Goal: Book appointment/travel/reservation

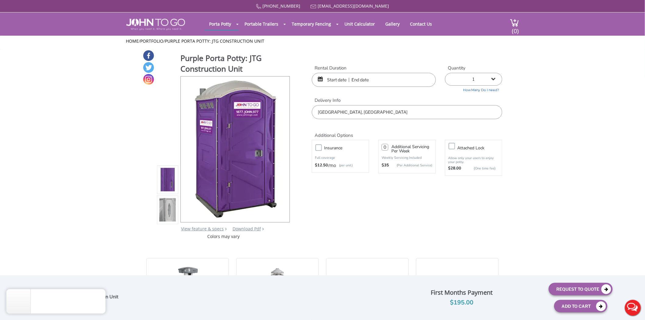
click at [355, 112] on div at bounding box center [322, 160] width 645 height 320
click at [369, 111] on input "[GEOGRAPHIC_DATA], [GEOGRAPHIC_DATA]" at bounding box center [407, 112] width 191 height 14
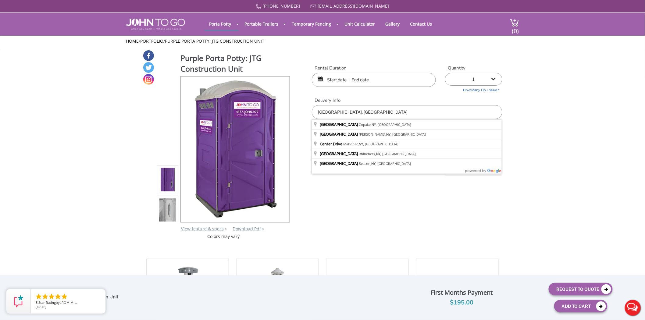
drag, startPoint x: 368, startPoint y: 111, endPoint x: 303, endPoint y: 113, distance: 65.0
click at [303, 113] on div "Purple Porta Potty: JTG Construction Unit View feature & specs Download Pdf Pro…" at bounding box center [323, 145] width 360 height 190
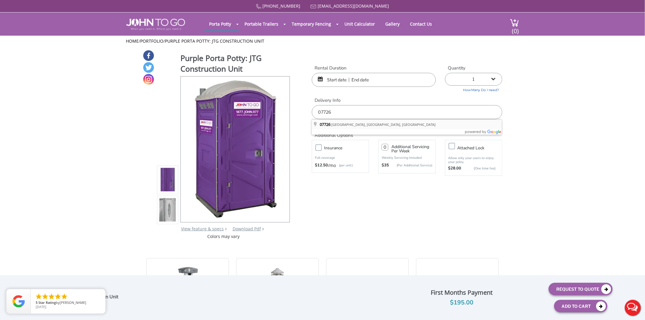
type input "[GEOGRAPHIC_DATA], [GEOGRAPHIC_DATA]"
click at [324, 80] on input "text" at bounding box center [374, 80] width 124 height 14
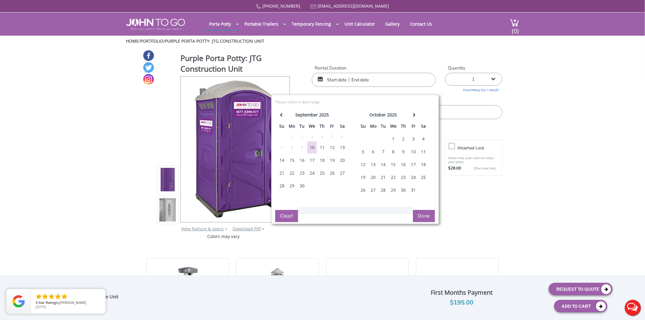
click at [332, 172] on div "26" at bounding box center [333, 173] width 10 height 12
click at [415, 114] on th at bounding box center [414, 116] width 10 height 12
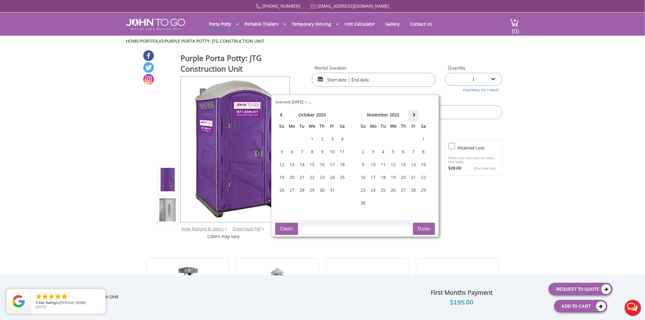
click at [415, 114] on th at bounding box center [414, 116] width 10 height 12
click at [415, 113] on th at bounding box center [414, 116] width 10 height 12
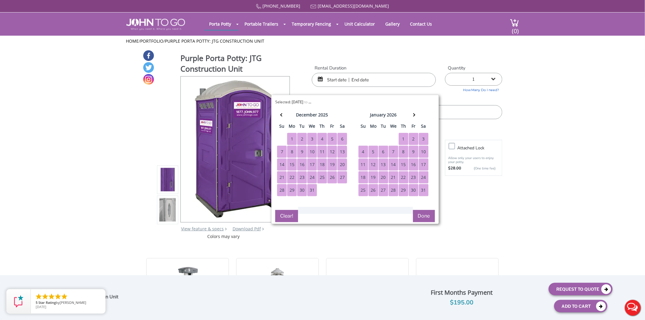
click at [423, 190] on div "31" at bounding box center [424, 190] width 10 height 12
type input "[DATE] to [DATE]"
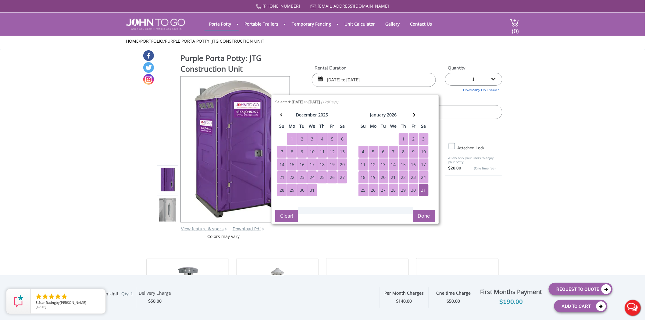
click at [428, 214] on button "Done" at bounding box center [424, 216] width 22 height 12
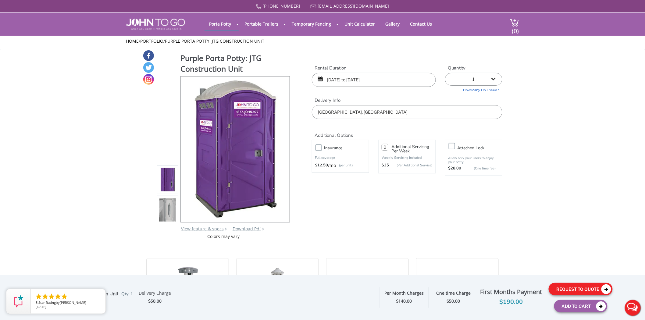
click at [581, 292] on button "Request To Quote" at bounding box center [581, 289] width 64 height 13
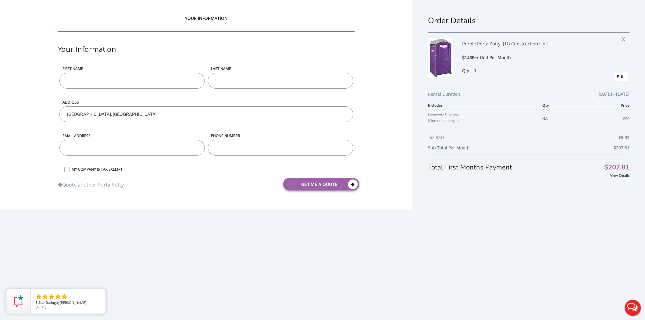
click at [479, 221] on div at bounding box center [322, 160] width 645 height 320
